Goal: Task Accomplishment & Management: Use online tool/utility

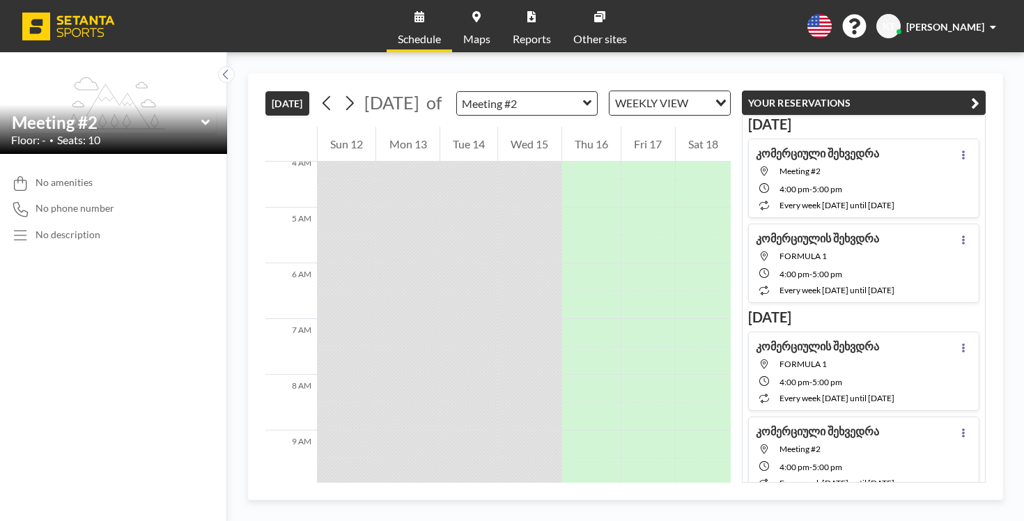
scroll to position [730, 0]
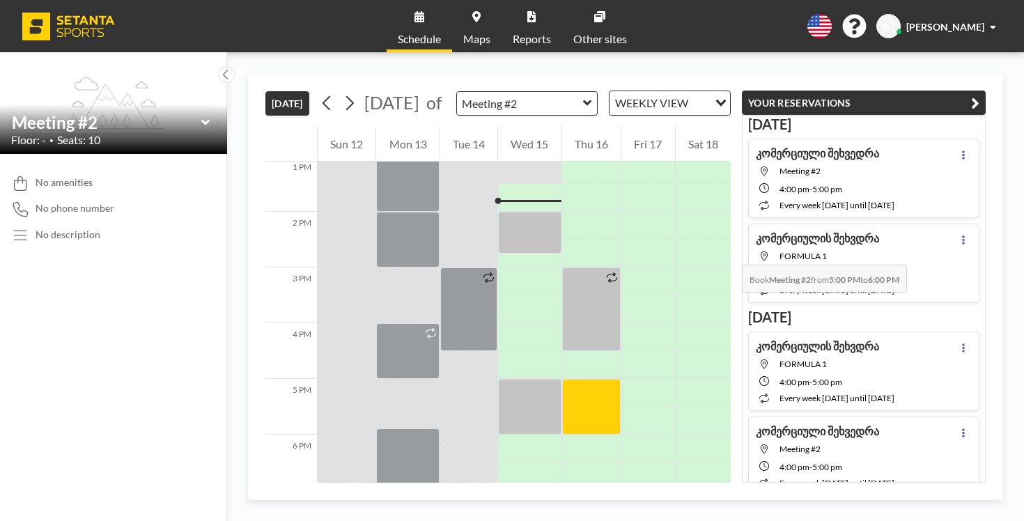
drag, startPoint x: 589, startPoint y: 182, endPoint x: 589, endPoint y: 201, distance: 19.5
click at [589, 379] on div at bounding box center [591, 407] width 59 height 56
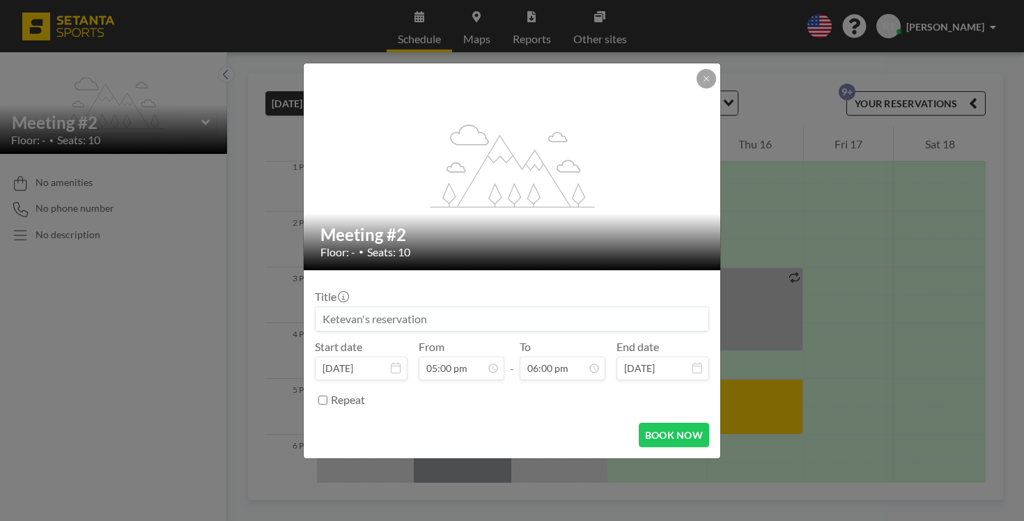
drag, startPoint x: 653, startPoint y: 404, endPoint x: 731, endPoint y: 51, distance: 361.8
click at [724, 57] on div "flex-grow: 1.2; Meeting #2 Floor: - • Seats: 10 Title Start date [DATE] From 05…" at bounding box center [512, 260] width 1024 height 521
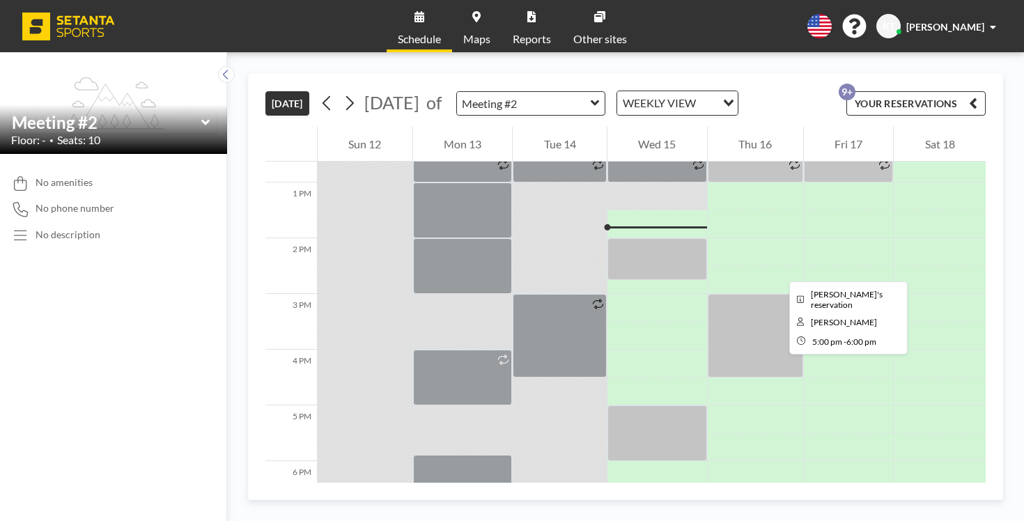
scroll to position [689, 0]
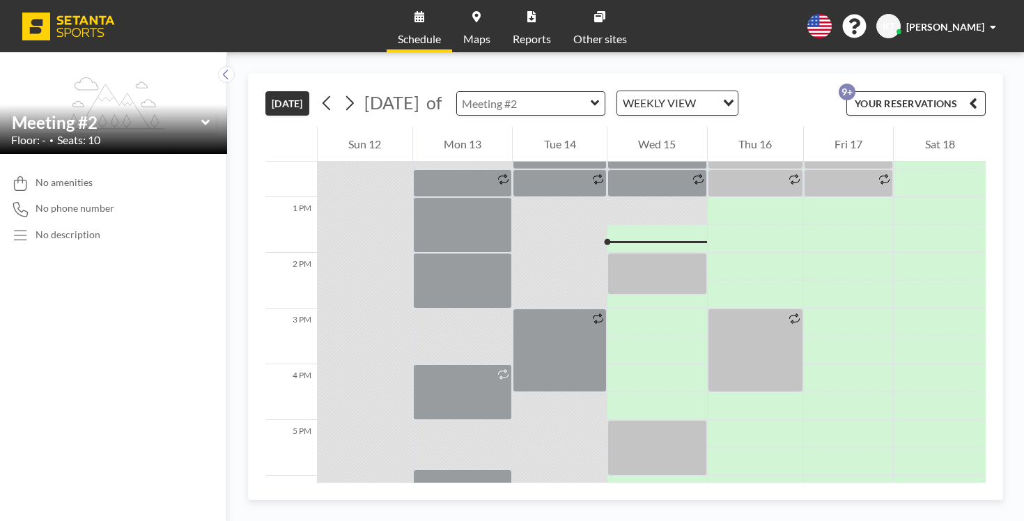
click at [504, 92] on input "text" at bounding box center [524, 103] width 134 height 23
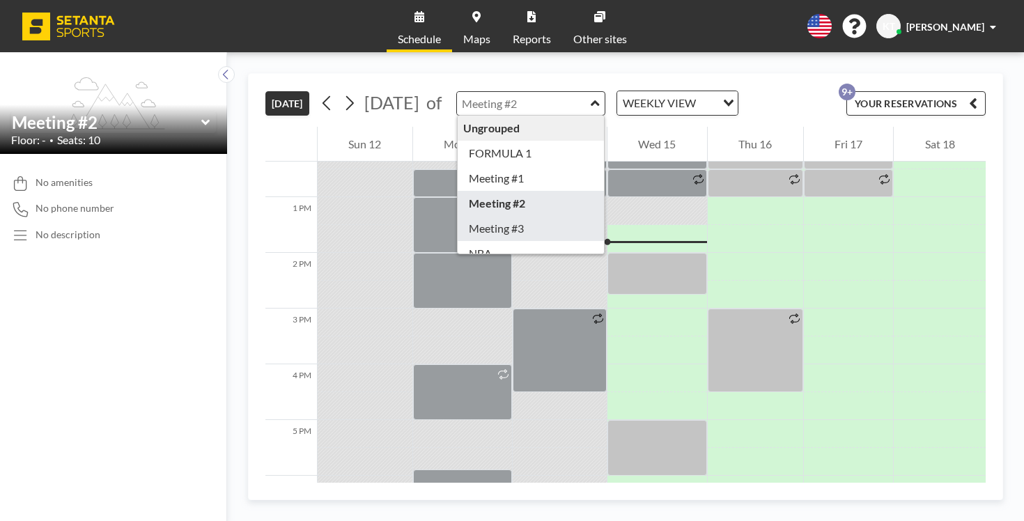
type input "Meeting #3"
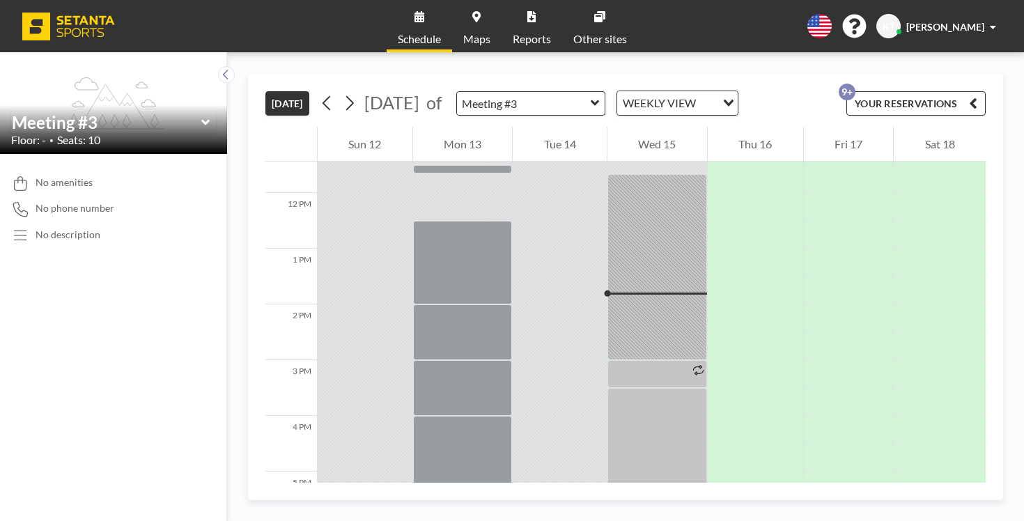
scroll to position [639, 0]
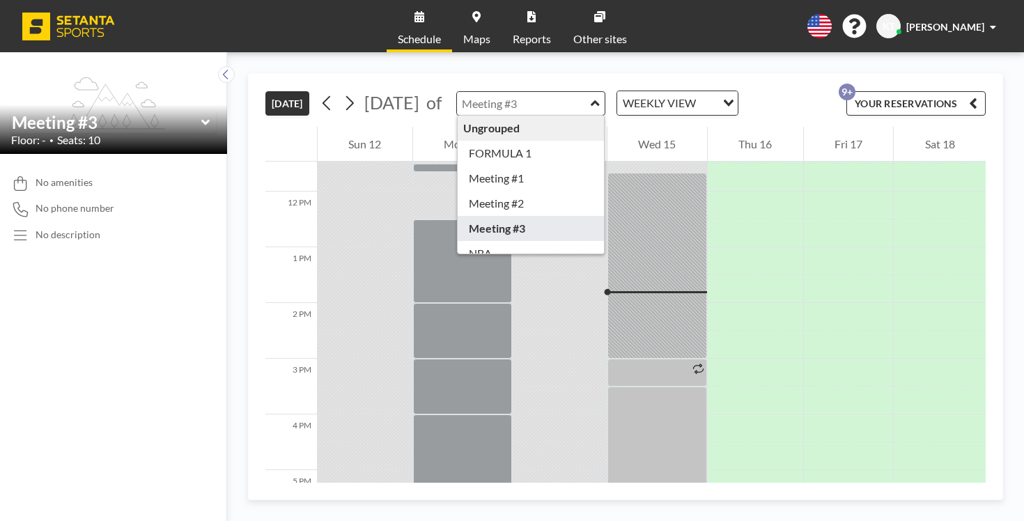
click at [513, 92] on input "text" at bounding box center [524, 103] width 134 height 23
type input "Meeting #1"
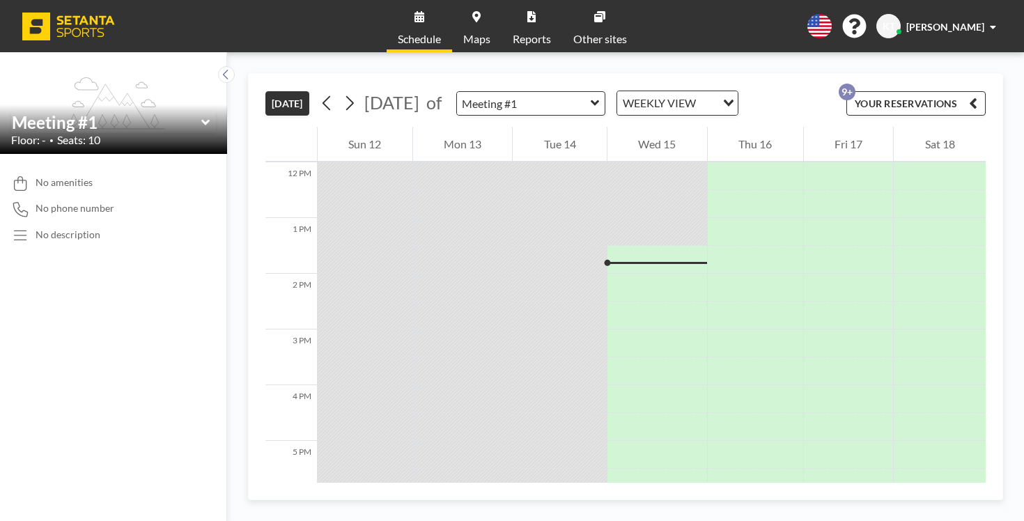
scroll to position [673, 0]
click at [591, 96] on icon at bounding box center [595, 103] width 9 height 14
